Goal: Information Seeking & Learning: Learn about a topic

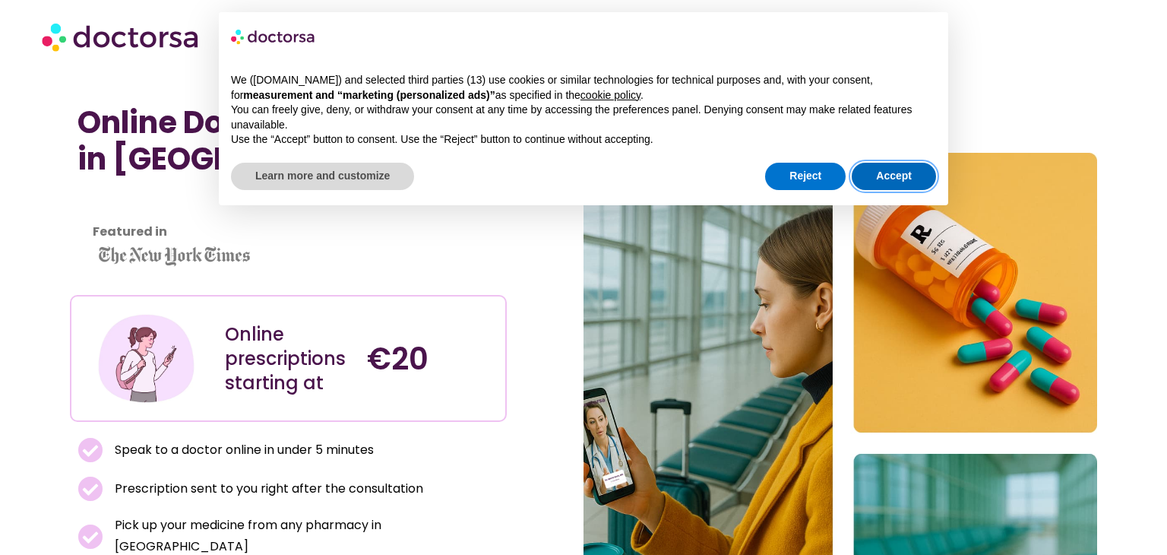
click at [903, 188] on button "Accept" at bounding box center [894, 176] width 84 height 27
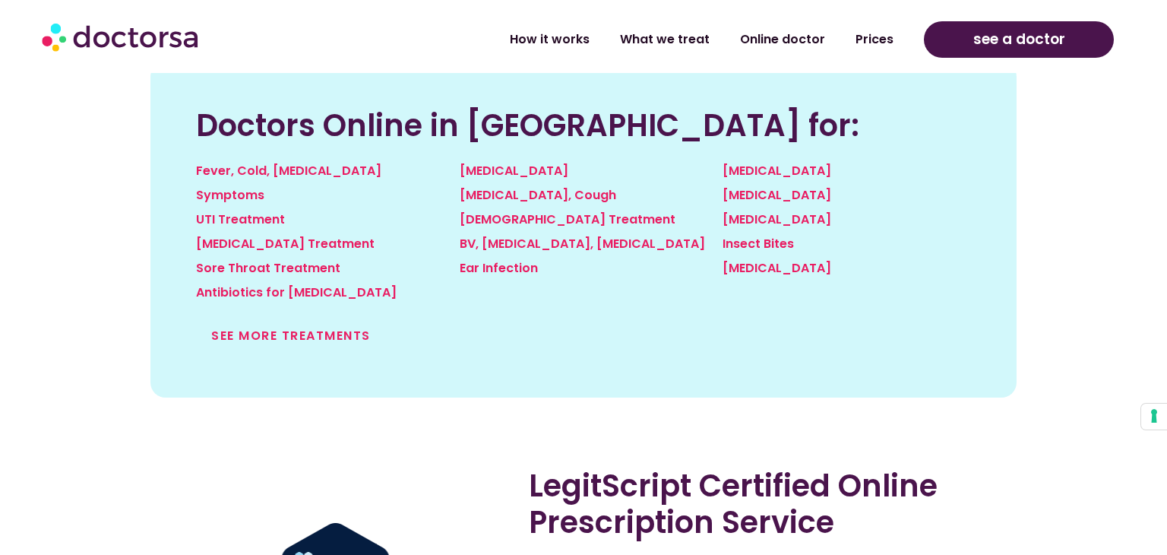
scroll to position [1733, 0]
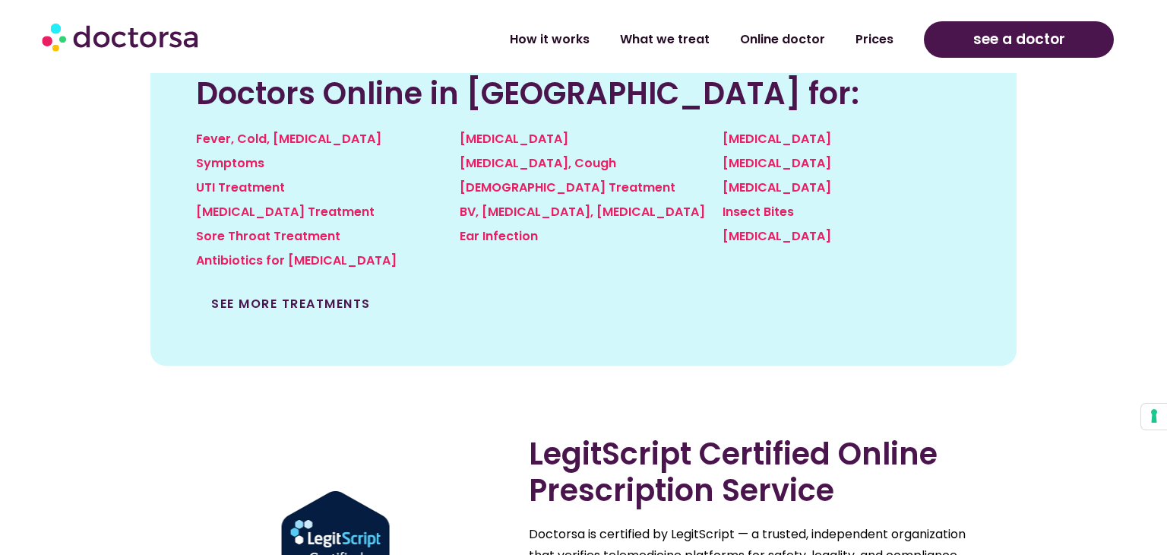
click at [330, 295] on link "See more treatments" at bounding box center [291, 303] width 160 height 17
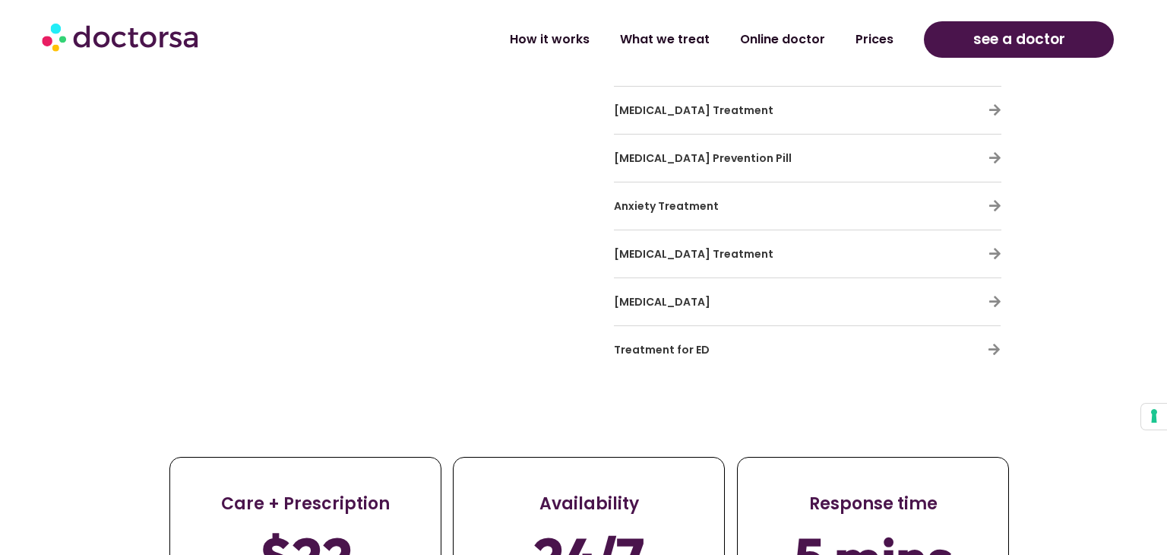
scroll to position [5016, 0]
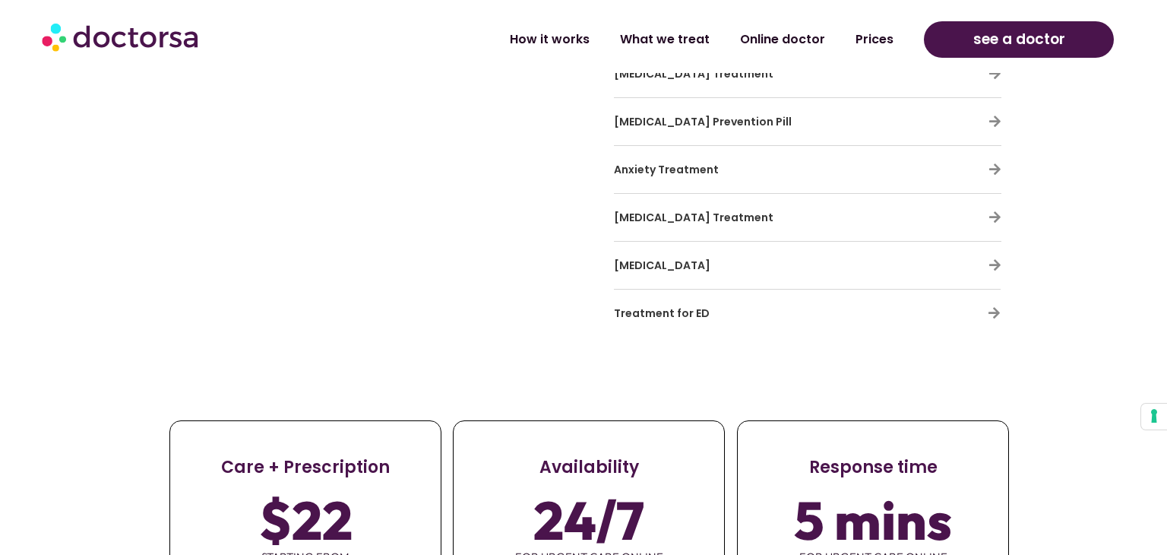
click at [636, 305] on span "Treatment for ED" at bounding box center [662, 312] width 96 height 15
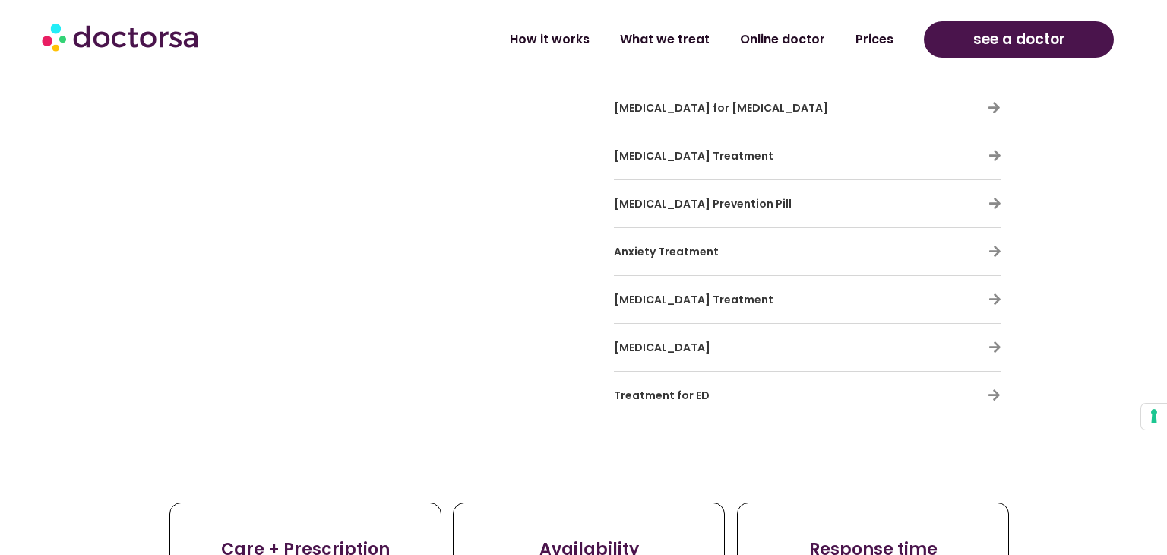
scroll to position [4924, 0]
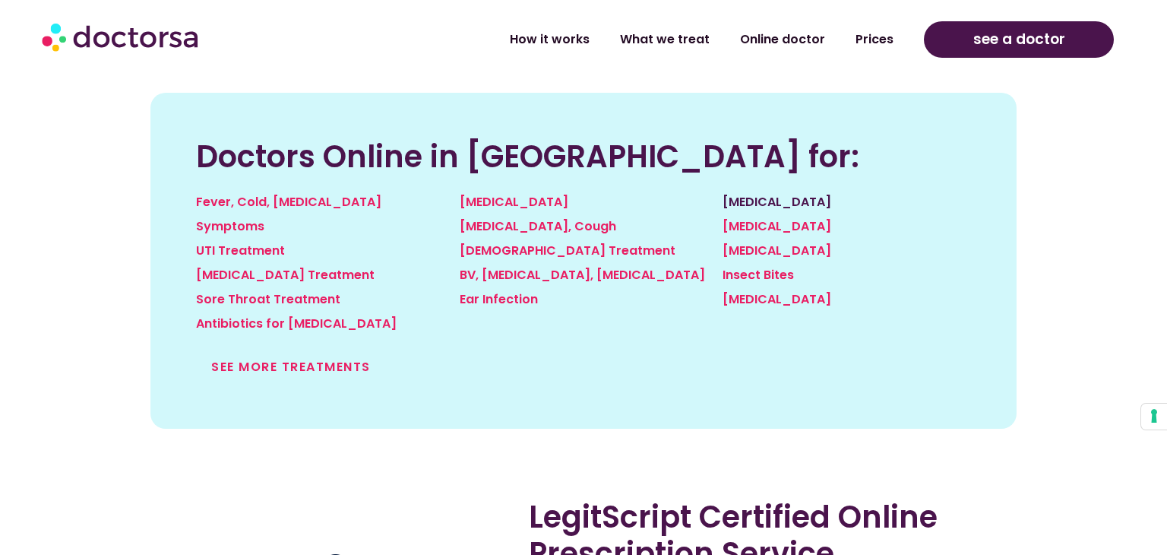
scroll to position [1672, 0]
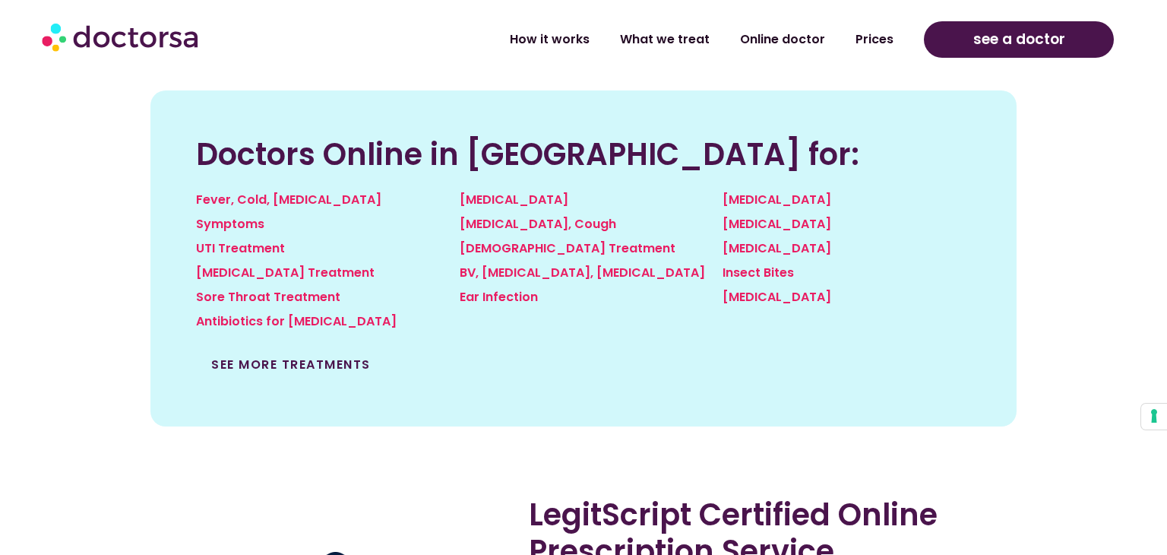
click at [299, 356] on link "See more treatments" at bounding box center [291, 364] width 160 height 17
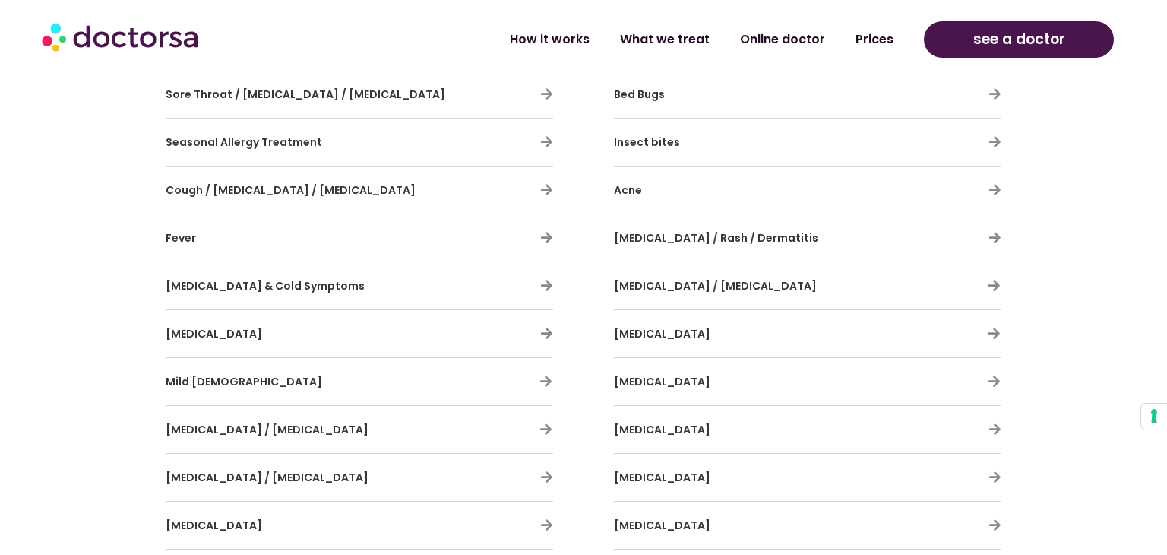
scroll to position [4356, 0]
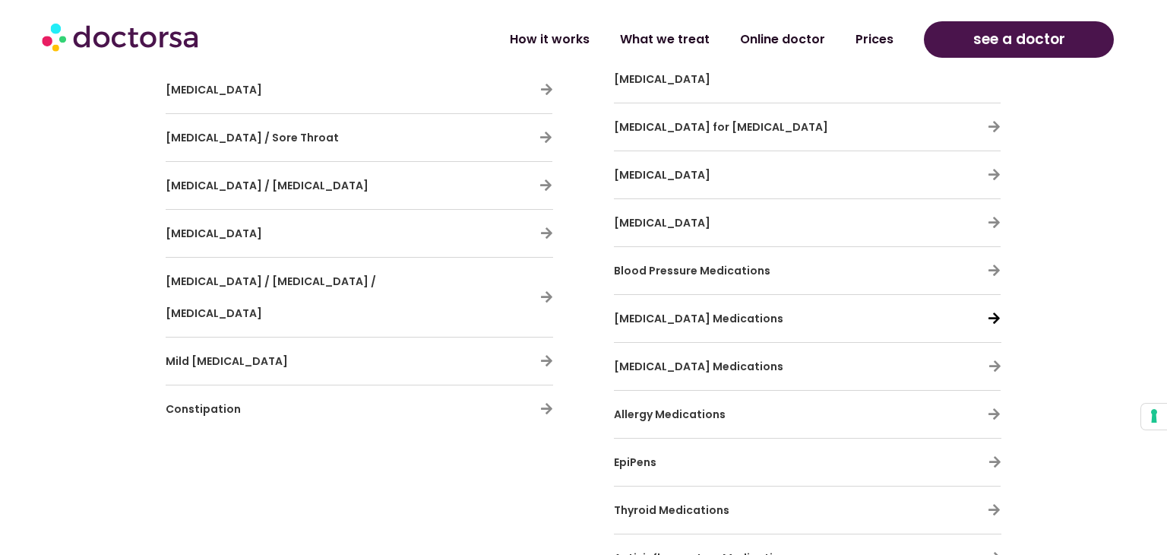
click at [994, 312] on icon at bounding box center [994, 318] width 13 height 13
click at [670, 311] on span "[MEDICAL_DATA] Medications" at bounding box center [698, 318] width 169 height 15
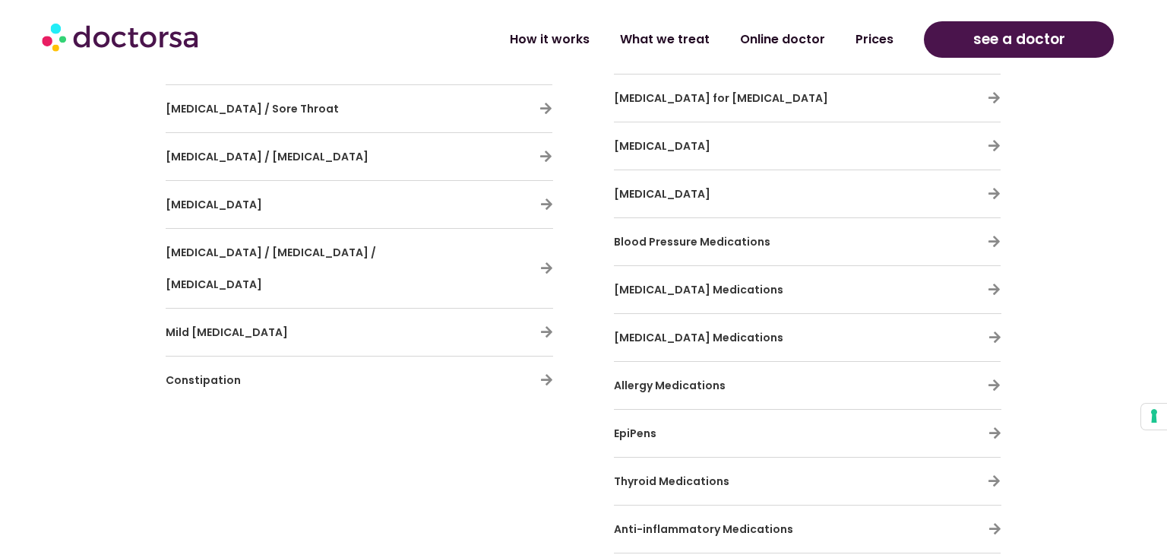
scroll to position [4386, 0]
